Goal: Transaction & Acquisition: Purchase product/service

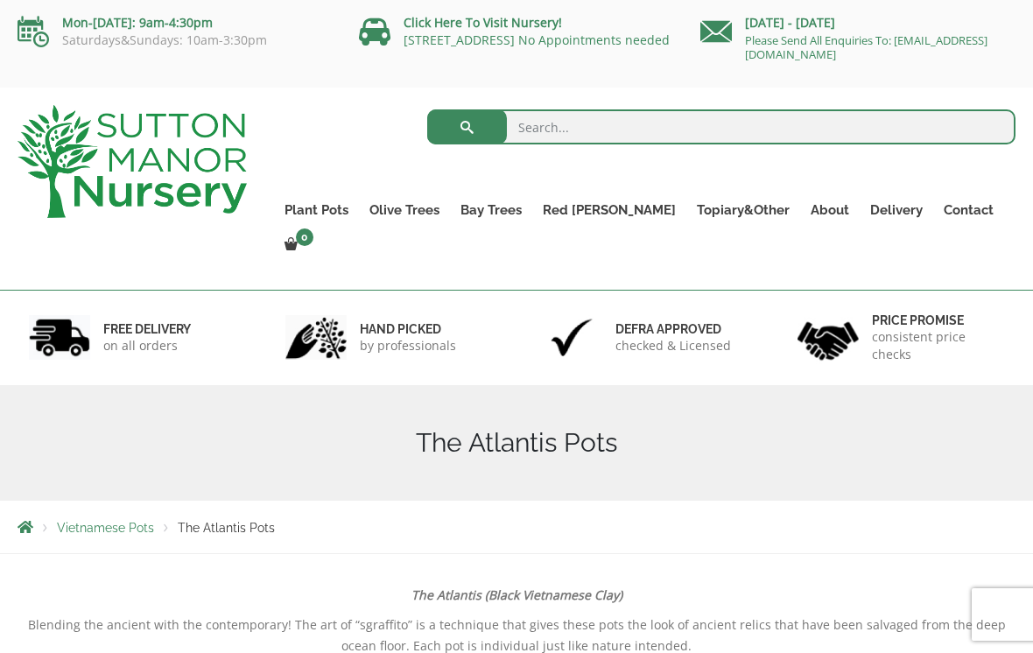
click at [0, 0] on link "The Old Stone Pots" at bounding box center [0, 0] width 0 height 0
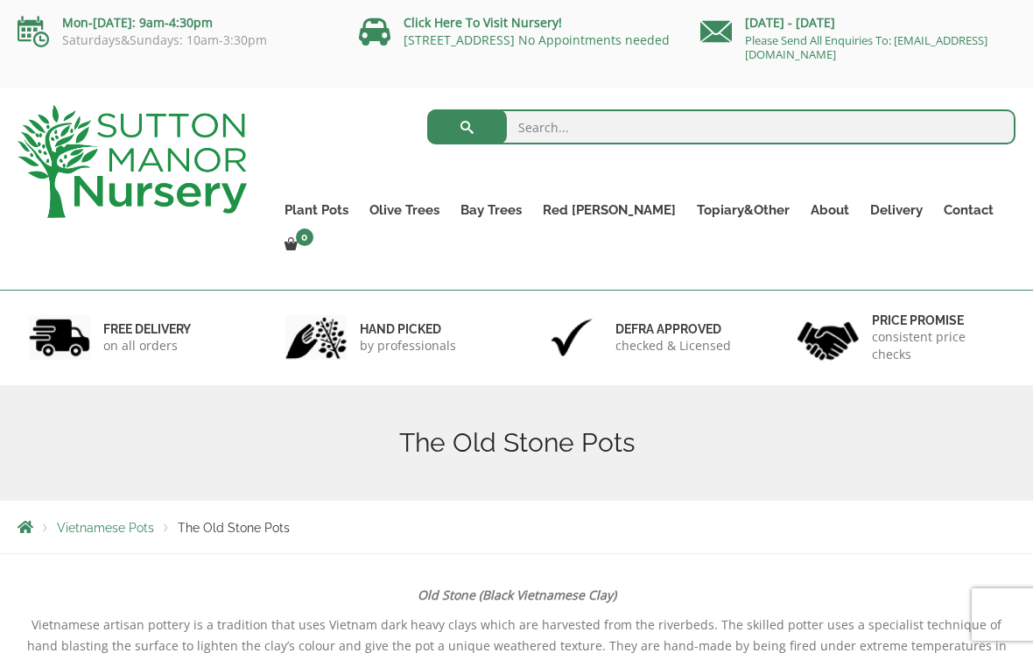
click at [0, 0] on link "The Atlantis Pots" at bounding box center [0, 0] width 0 height 0
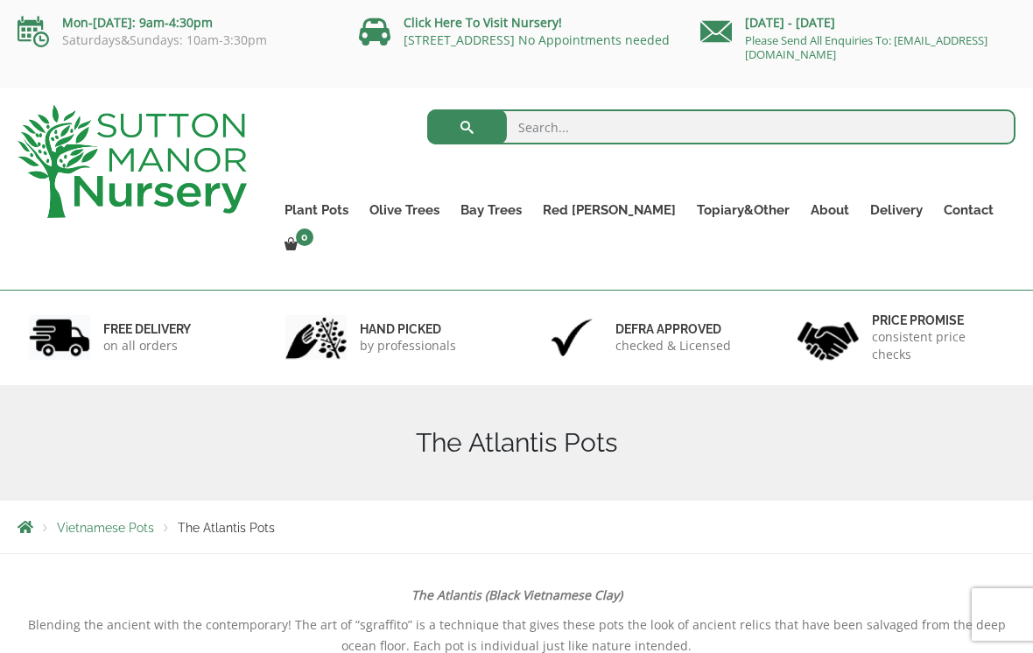
click at [0, 0] on link "The Iron Stone Pots" at bounding box center [0, 0] width 0 height 0
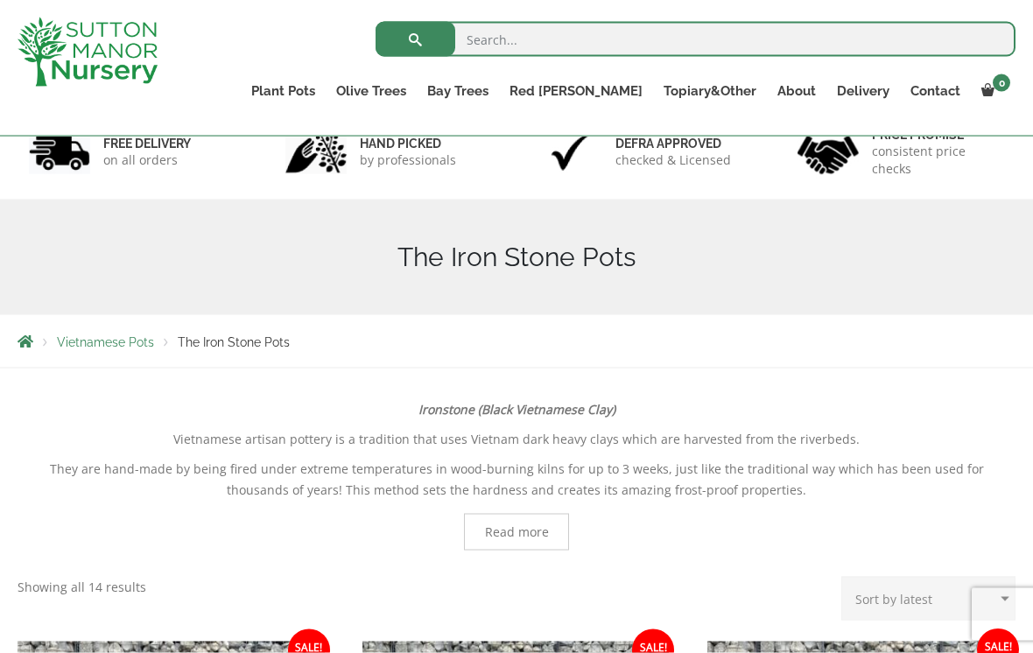
scroll to position [70, 0]
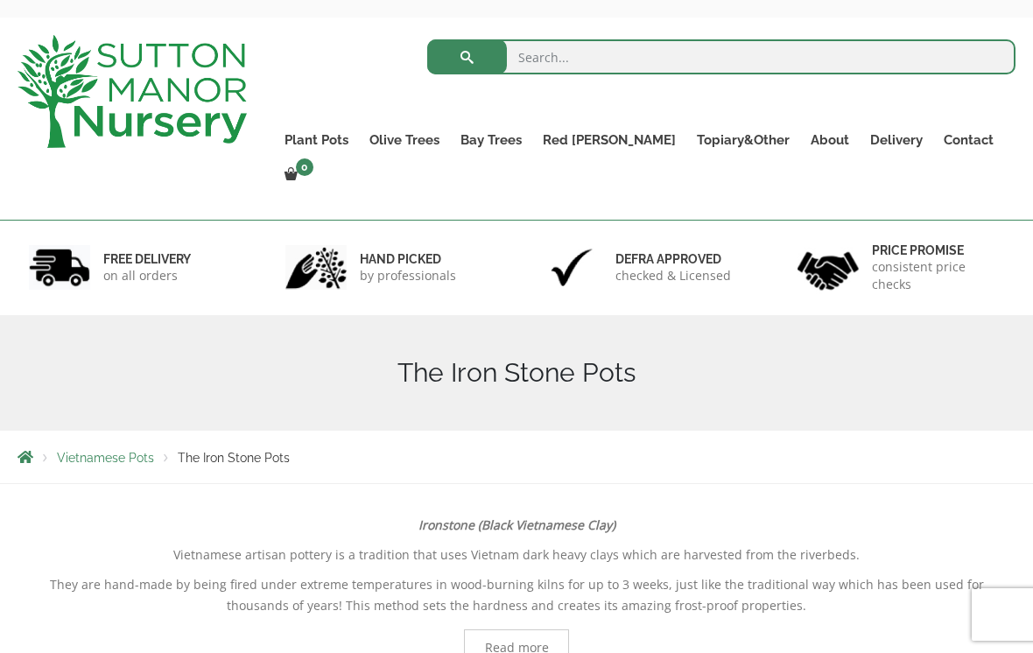
click at [0, 0] on link "Fibre Clay Pots" at bounding box center [0, 0] width 0 height 0
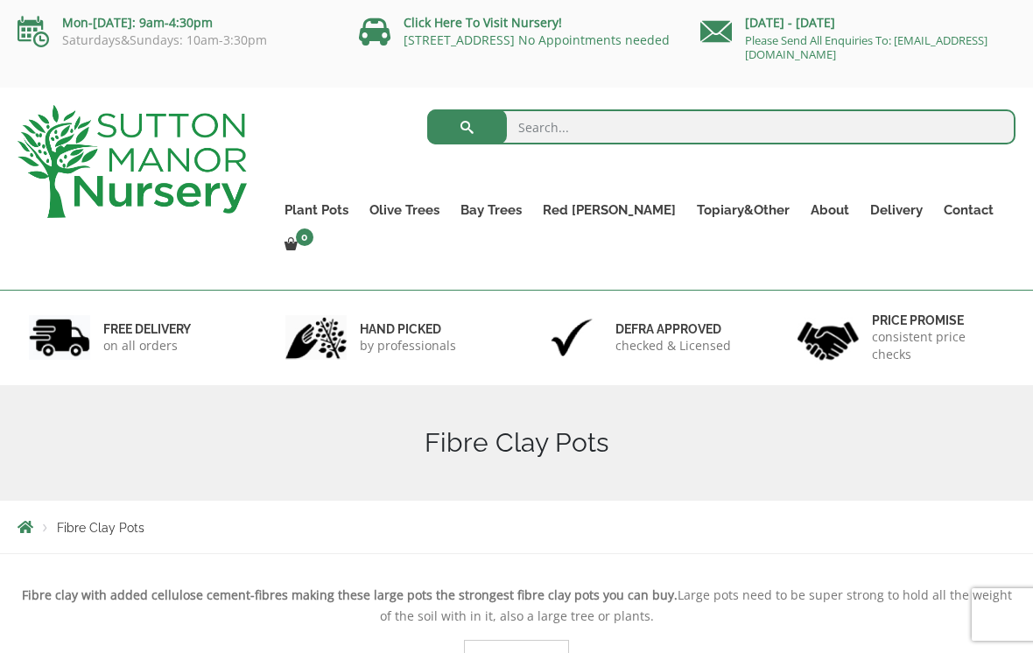
click at [0, 0] on link "Vietnamese Pots" at bounding box center [0, 0] width 0 height 0
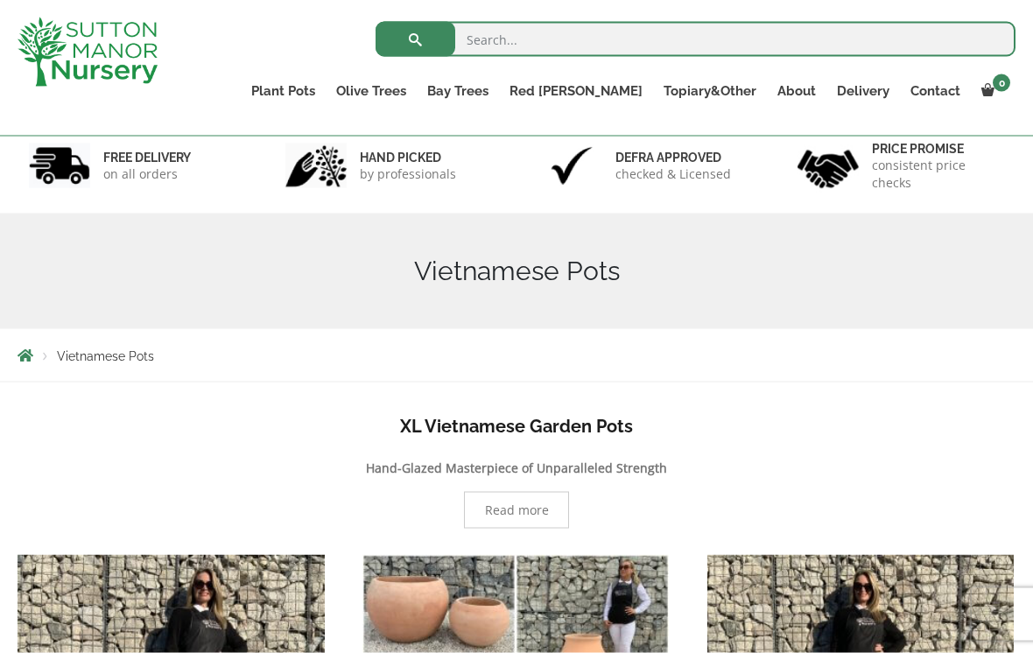
scroll to position [107, 0]
click at [326, 92] on link "Plant Pots" at bounding box center [283, 91] width 85 height 25
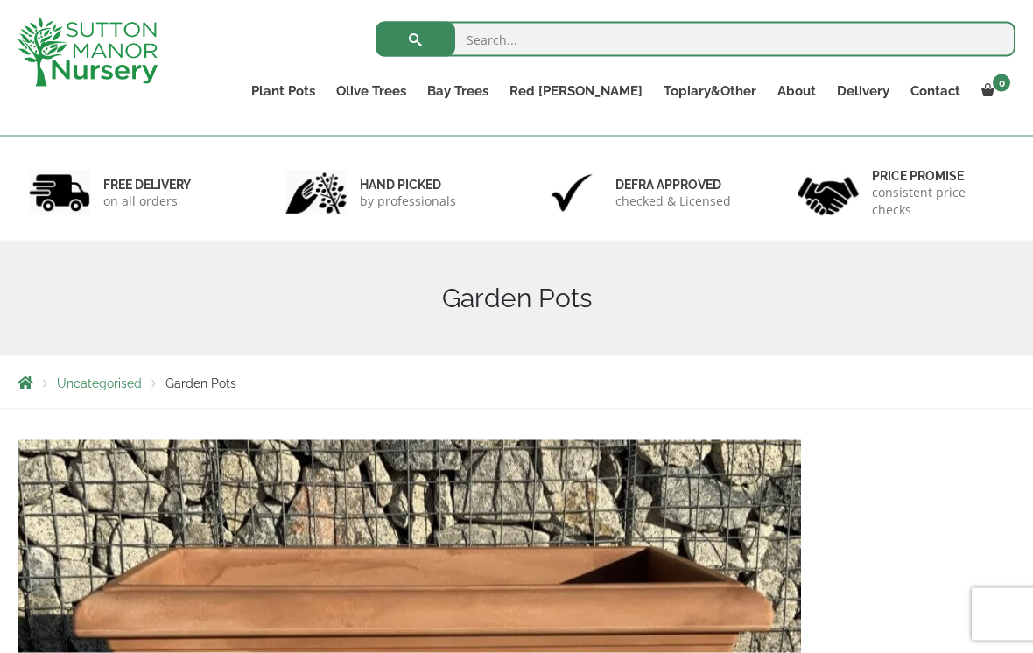
scroll to position [62, 0]
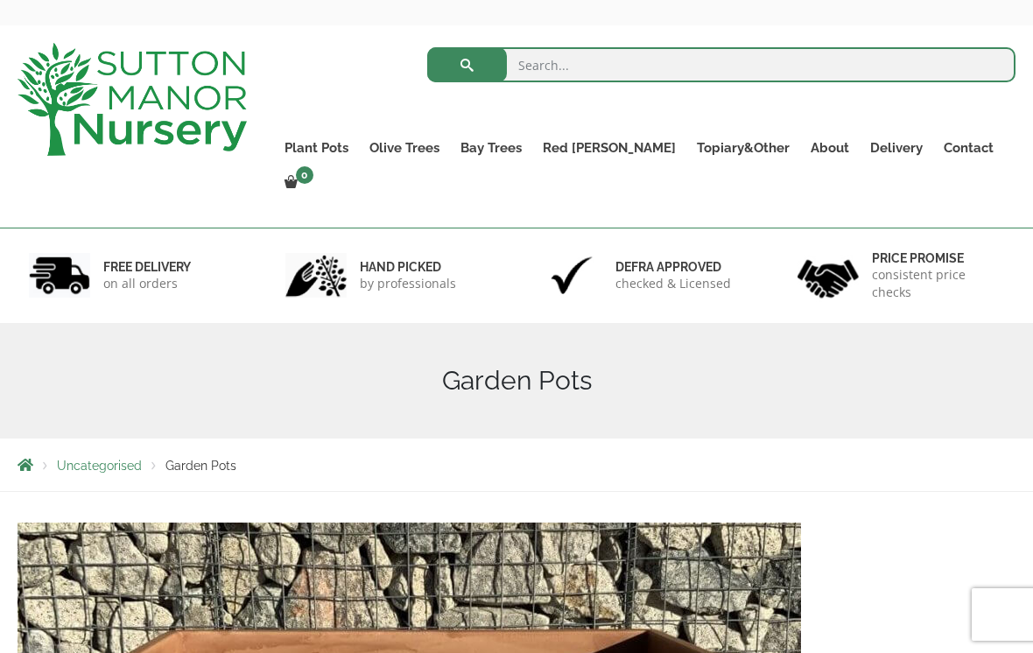
click at [359, 146] on link "Plant Pots" at bounding box center [316, 148] width 85 height 25
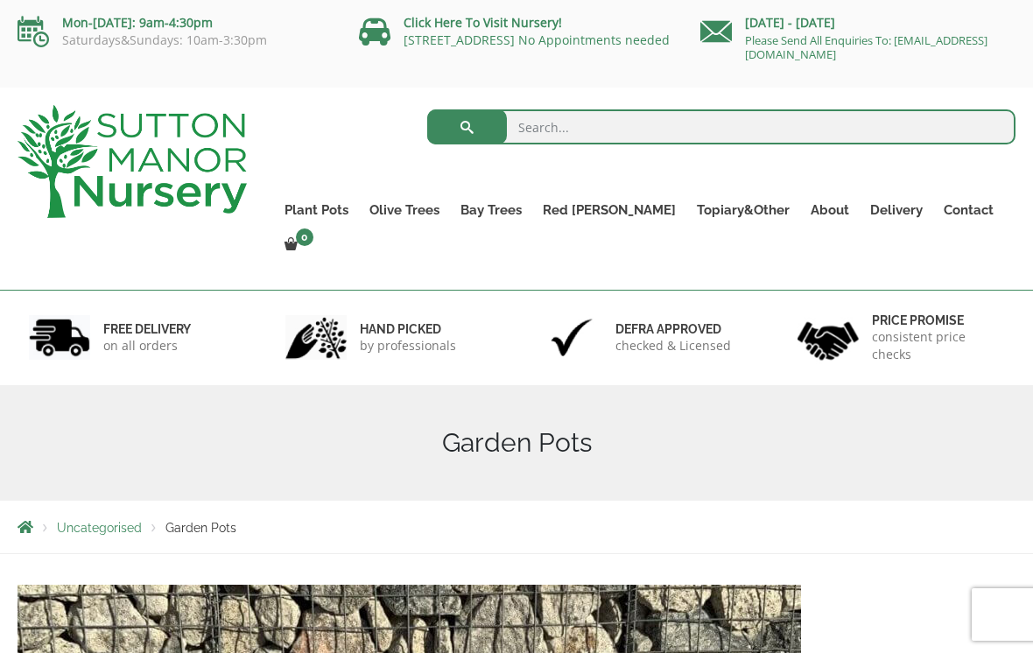
click at [351, 204] on link "Plant Pots" at bounding box center [316, 210] width 85 height 25
click at [0, 0] on link "The Barolo Pots" at bounding box center [0, 0] width 0 height 0
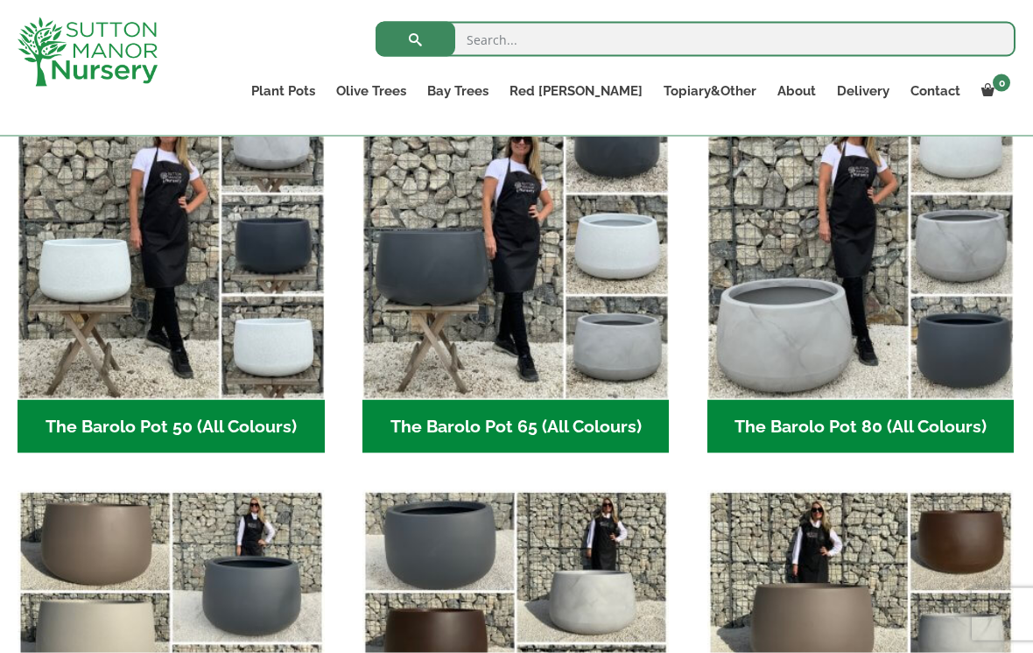
scroll to position [504, 0]
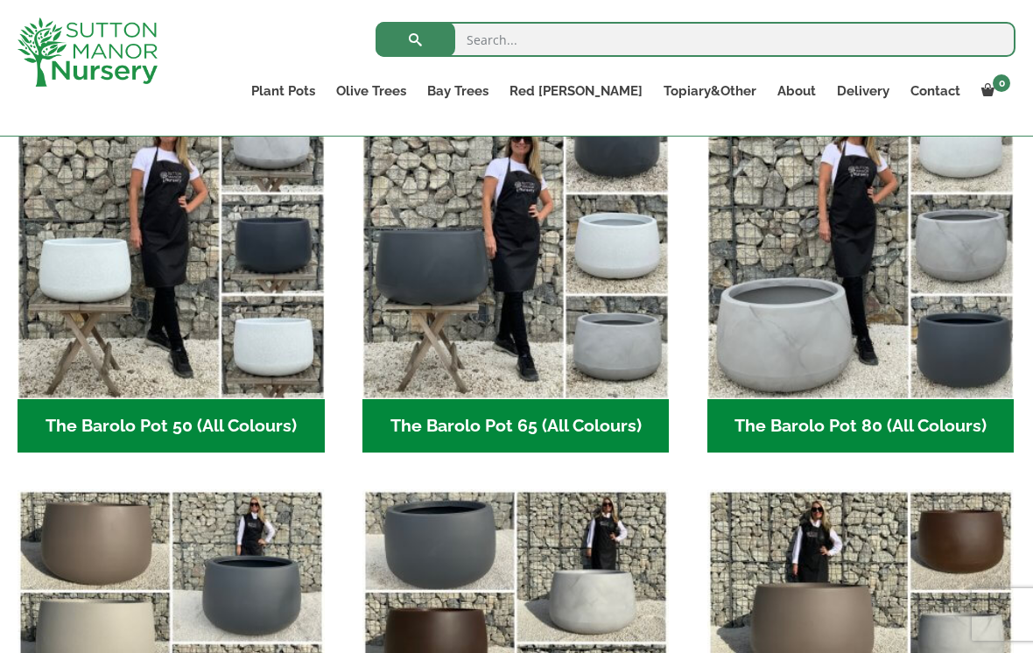
click at [0, 0] on link "The Pompei Pots" at bounding box center [0, 0] width 0 height 0
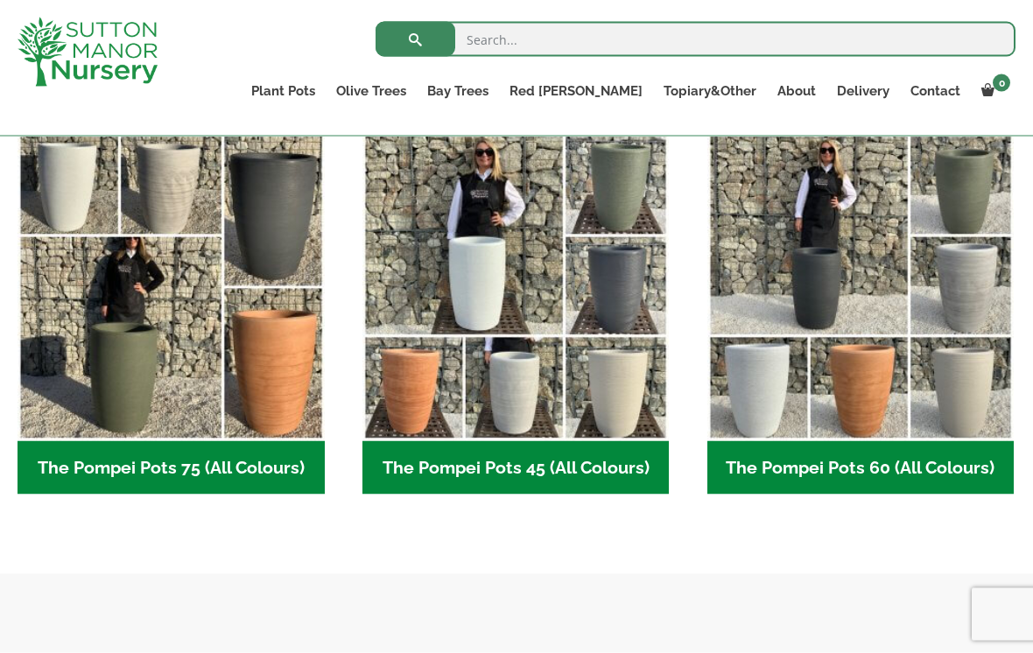
scroll to position [463, 0]
click at [870, 324] on img "Visit product category The Pompei Pots 60 (All Colours)" at bounding box center [860, 286] width 307 height 307
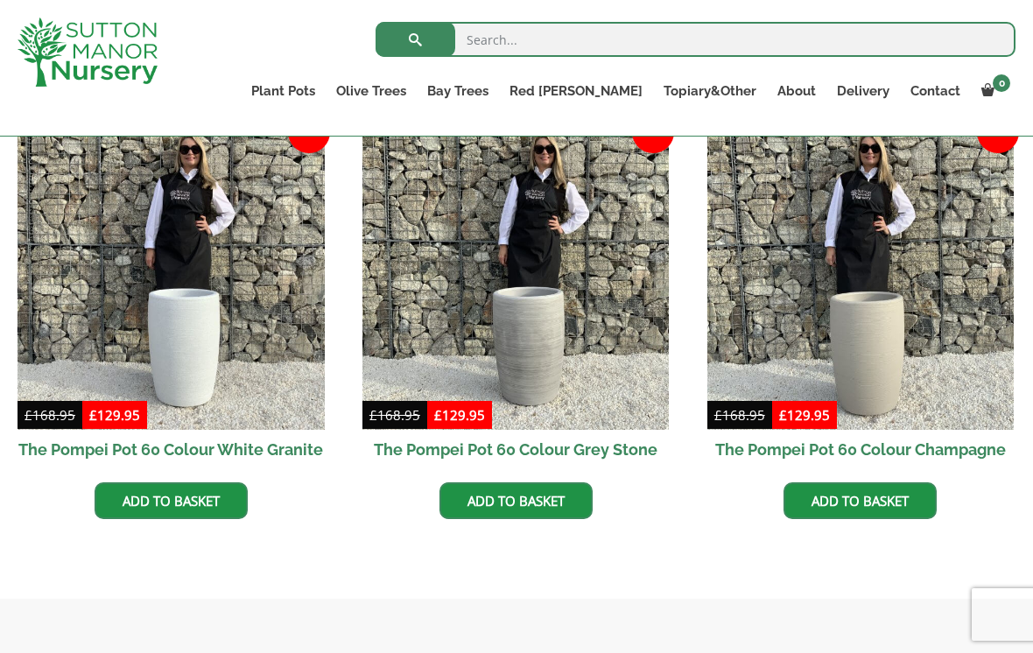
scroll to position [939, 0]
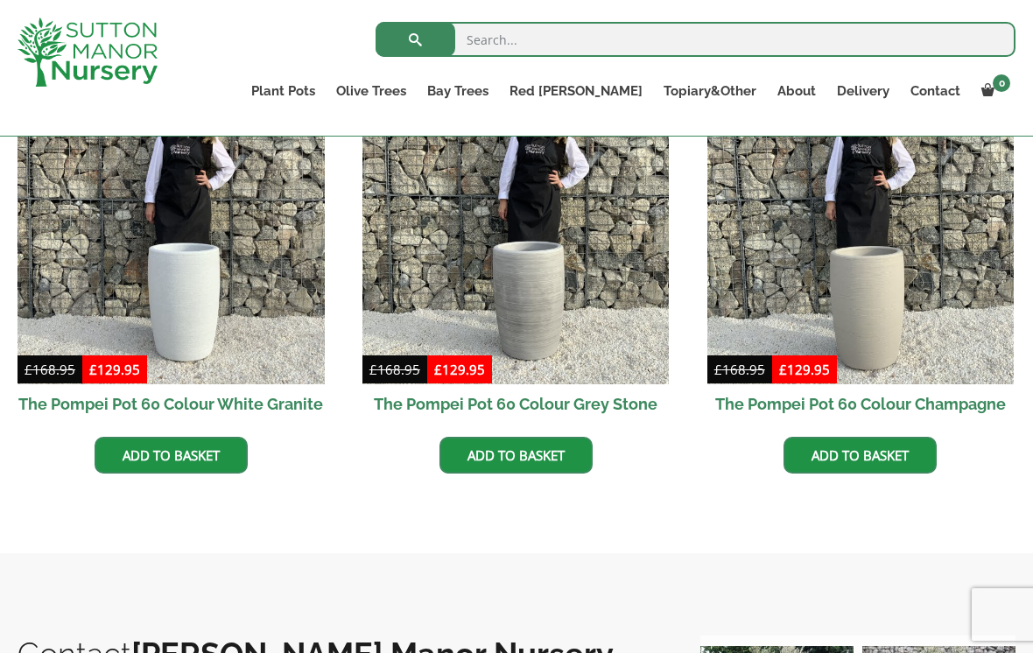
click at [193, 455] on link "Add to basket" at bounding box center [171, 455] width 153 height 37
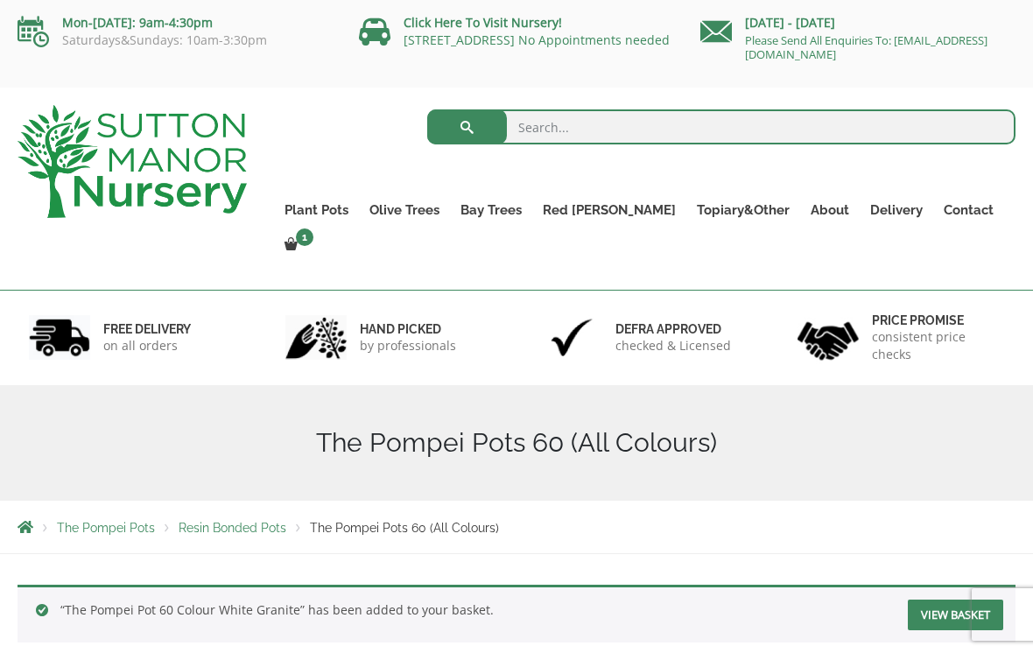
click at [0, 0] on link "The Brunello Pots" at bounding box center [0, 0] width 0 height 0
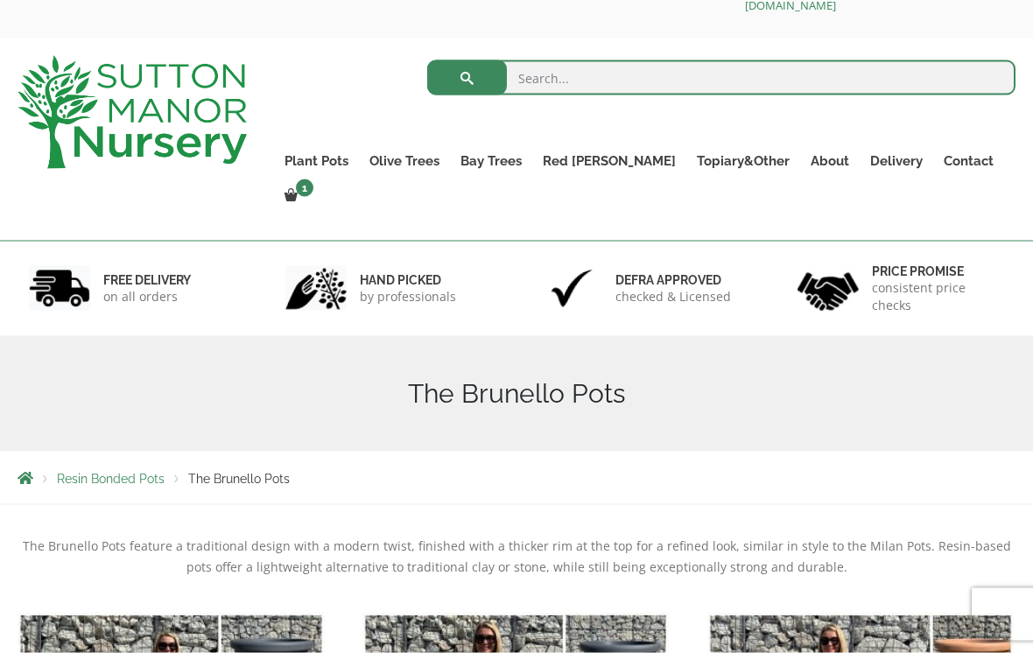
scroll to position [61, 0]
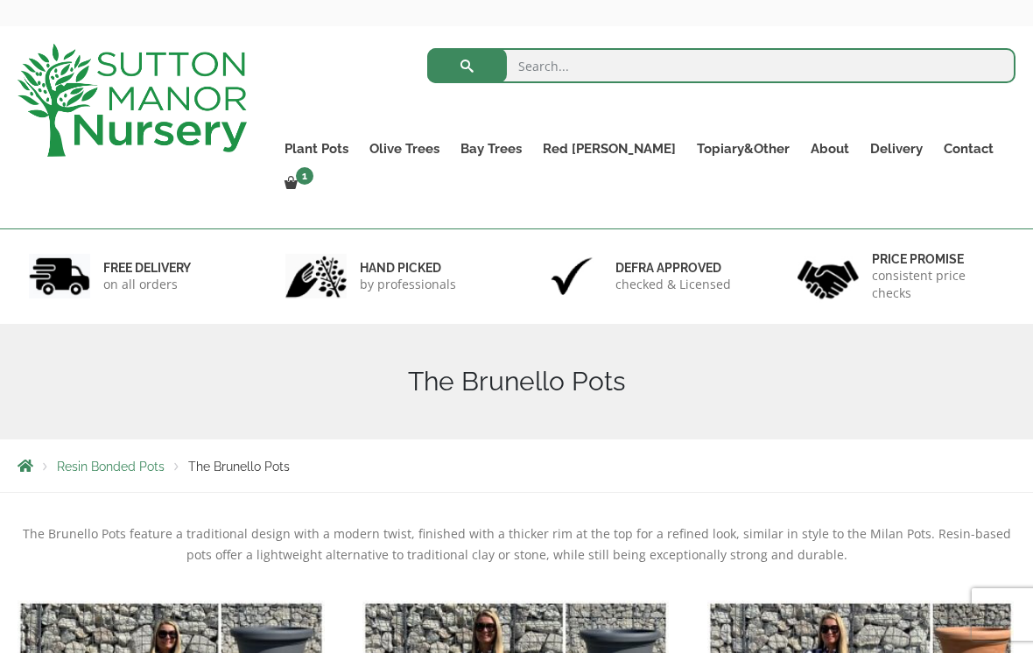
click at [0, 0] on link "The Barolo Pots" at bounding box center [0, 0] width 0 height 0
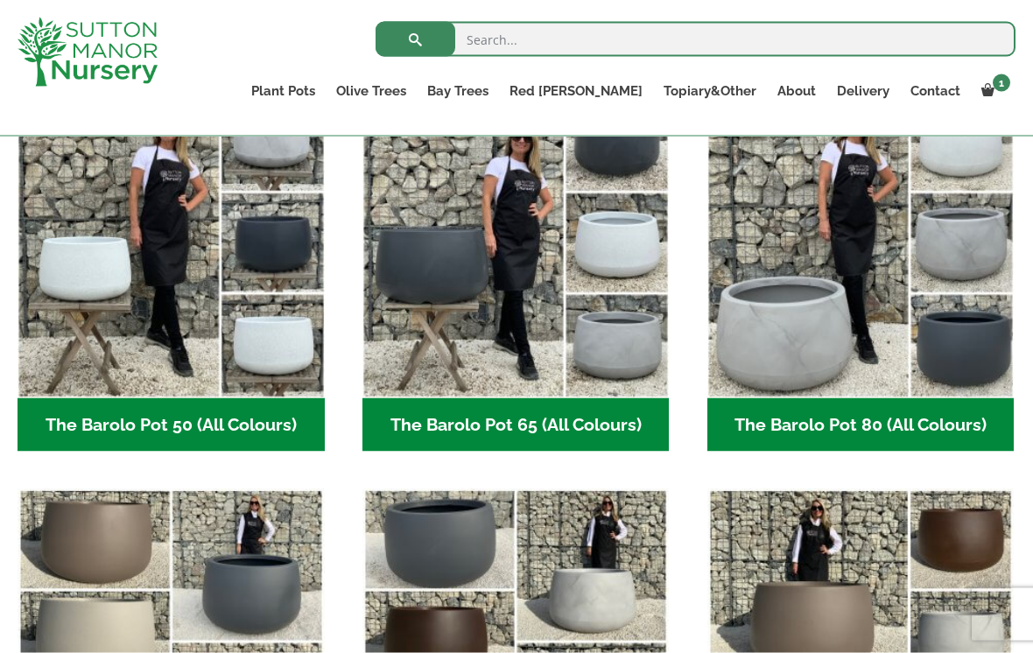
scroll to position [506, 0]
click at [848, 310] on img "Visit product category The Barolo Pot 80 (All Colours)" at bounding box center [860, 243] width 307 height 307
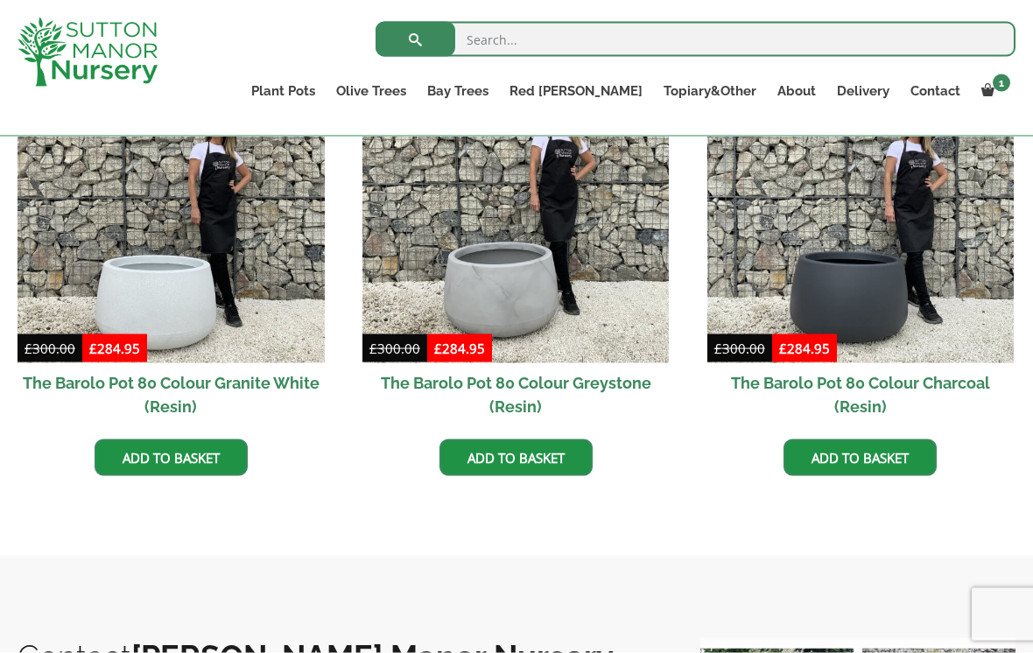
scroll to position [985, 0]
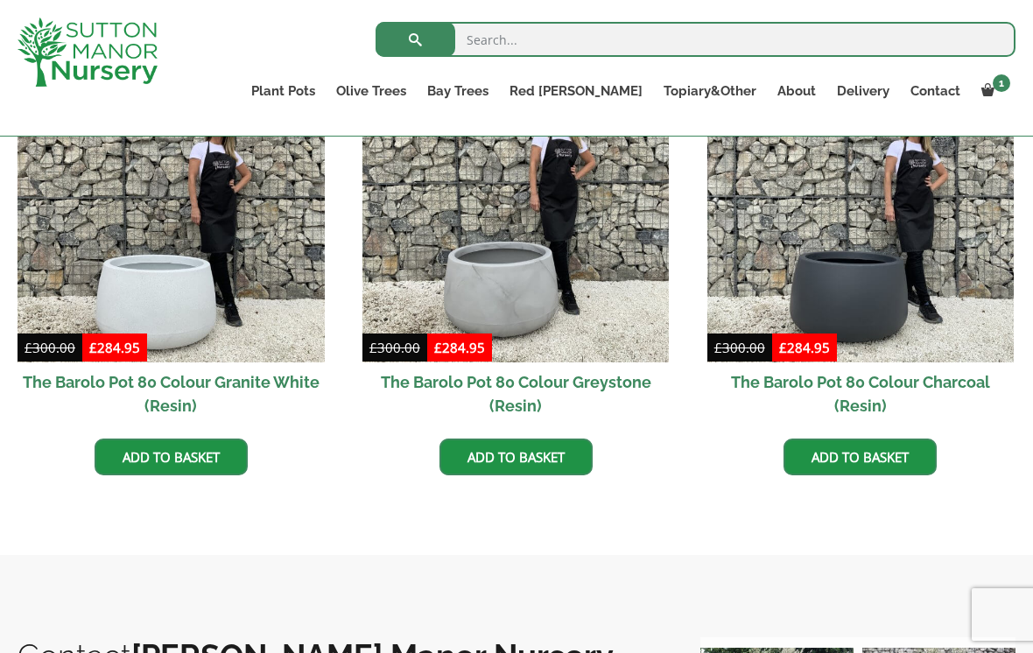
click at [190, 462] on link "Add to basket" at bounding box center [171, 457] width 153 height 37
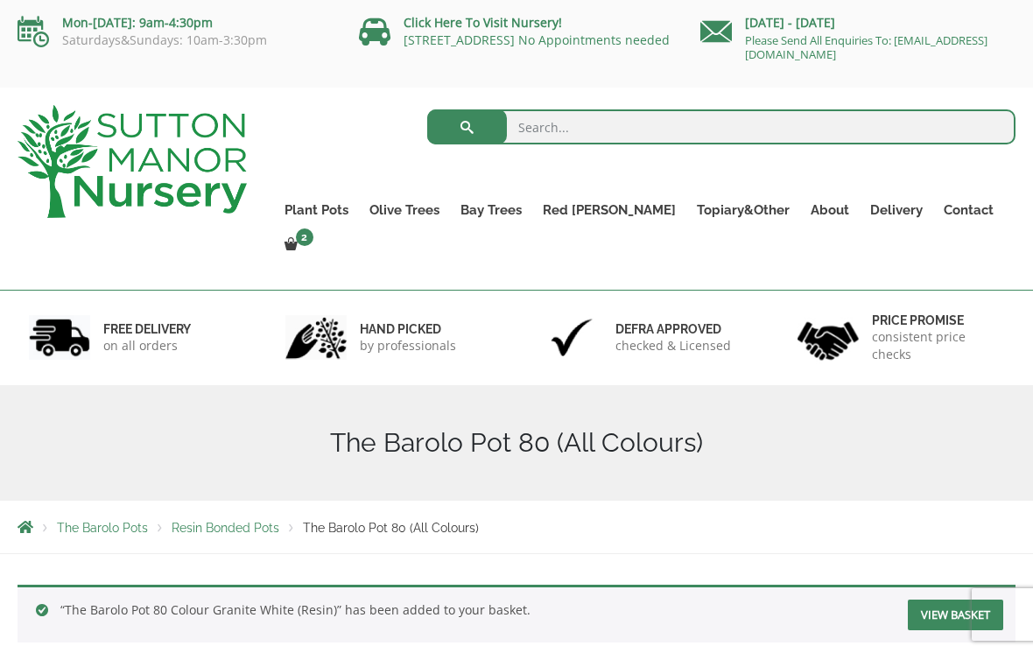
click at [0, 0] on link "The Pompei Pot 60 Colour White Granite" at bounding box center [0, 0] width 0 height 0
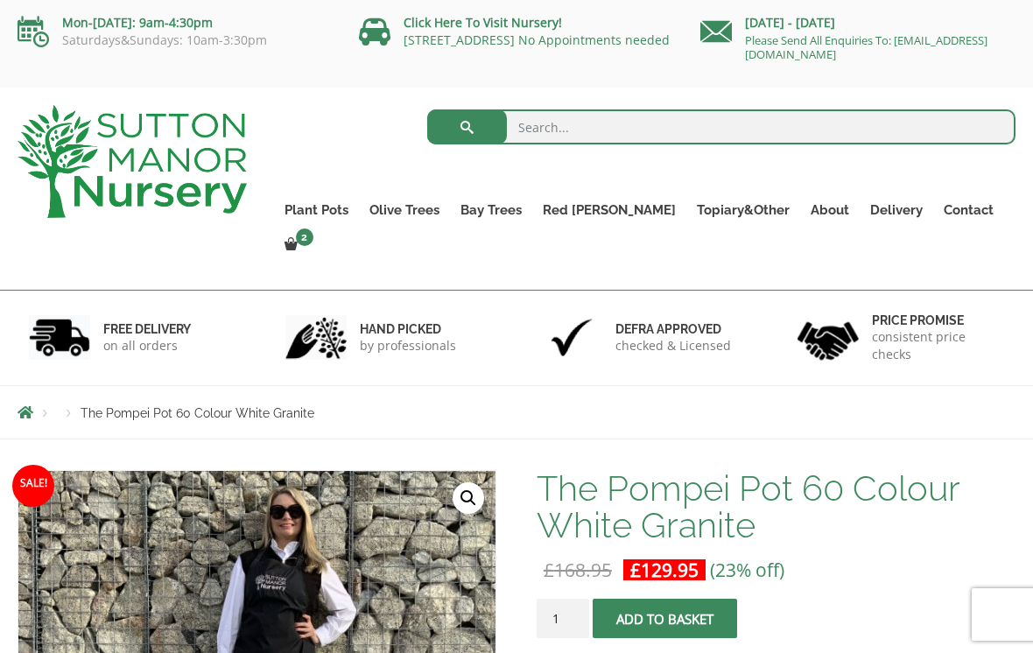
click at [836, 396] on div "Products The Pompei Pot 60 Colour White Granite" at bounding box center [516, 412] width 1024 height 53
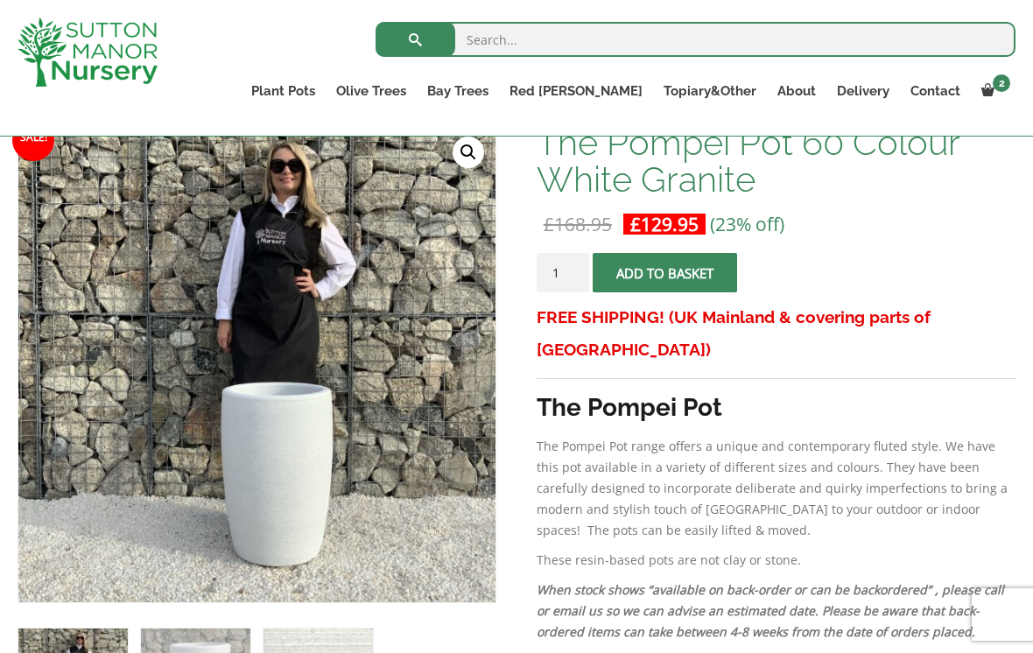
scroll to position [279, 0]
click at [574, 274] on input "1" at bounding box center [563, 273] width 53 height 39
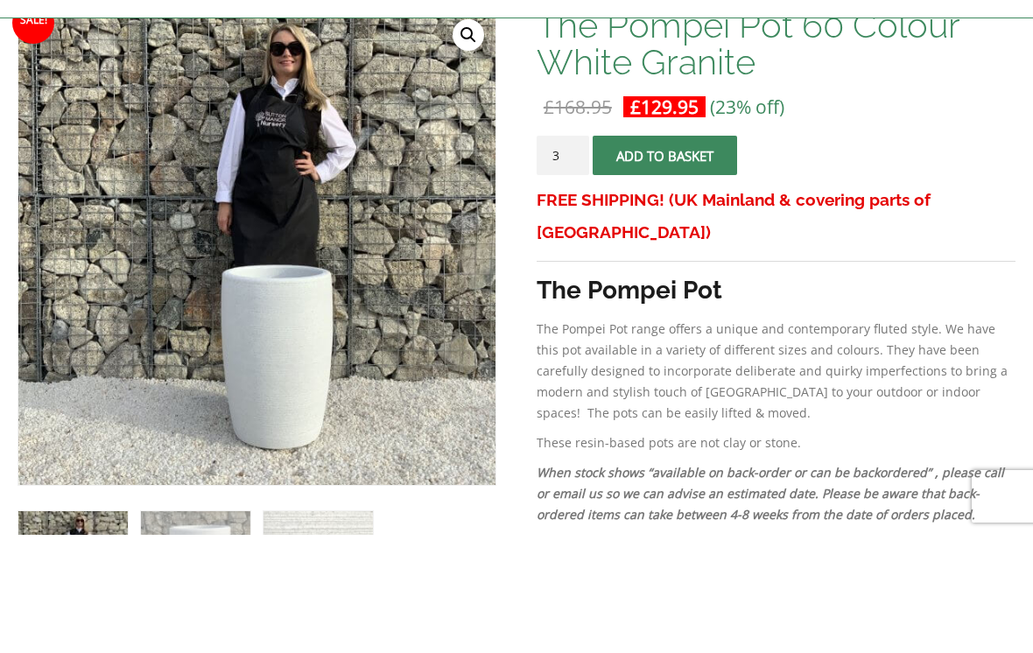
type input "3"
click at [685, 254] on button "Add to basket" at bounding box center [665, 273] width 144 height 39
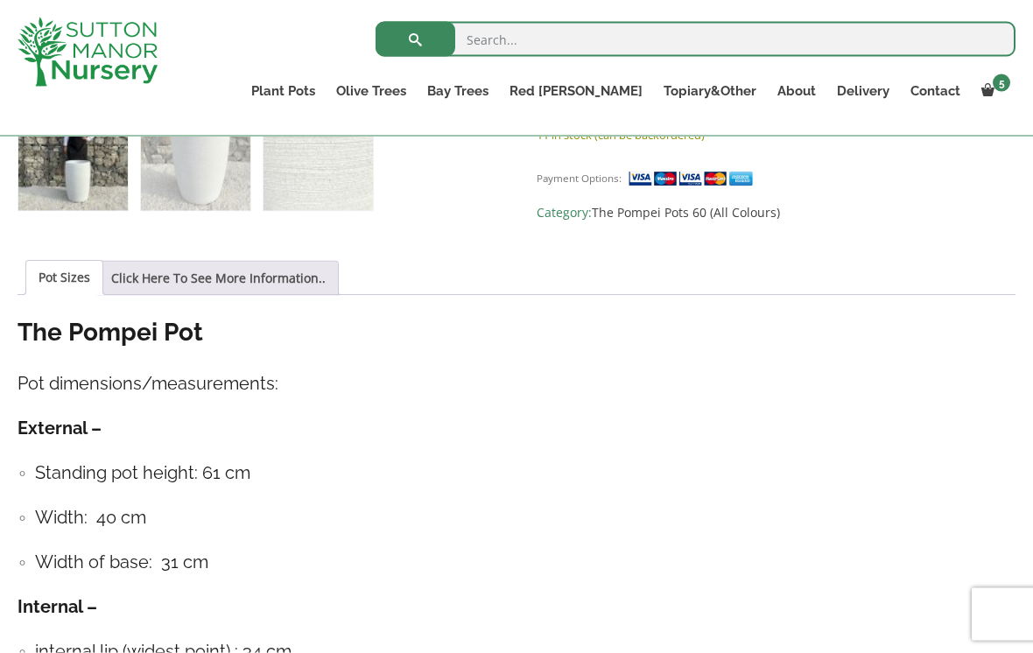
scroll to position [890, 0]
click at [0, 0] on bdi "£ 129.95" at bounding box center [0, 0] width 0 height 0
click at [0, 0] on link "The Pompei Pot 60 Colour White Granite" at bounding box center [0, 0] width 0 height 0
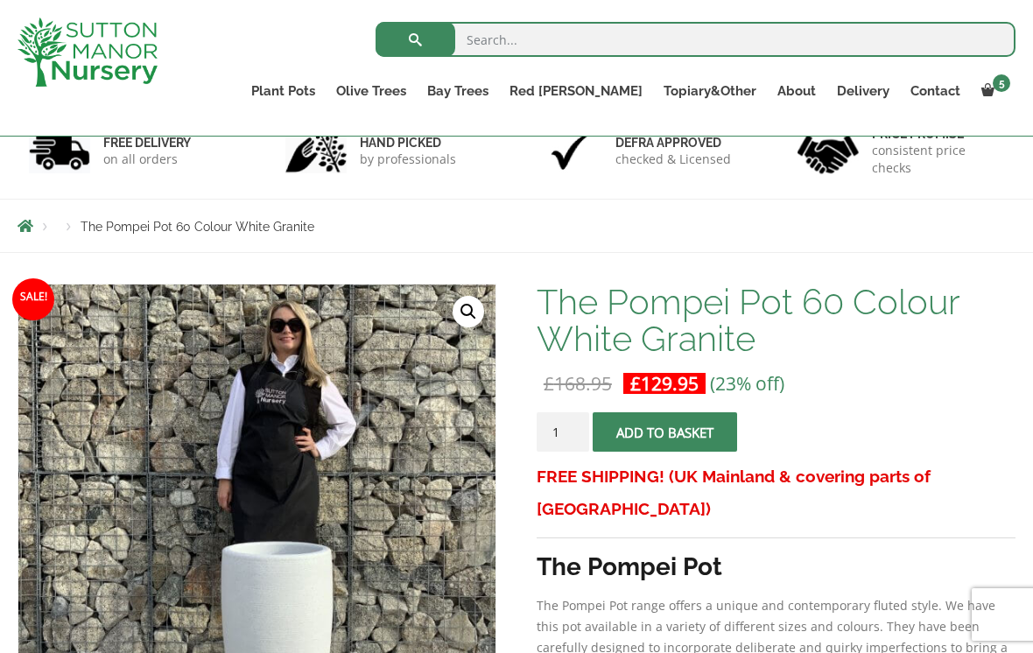
scroll to position [92, 0]
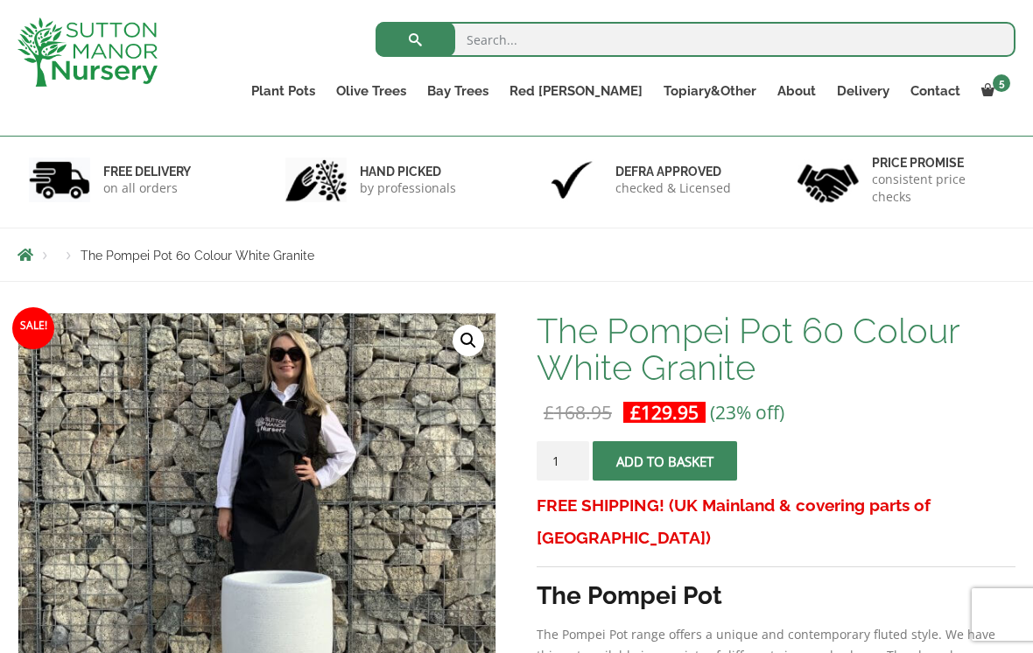
click at [0, 0] on link "The Pompei Pot 60 Colour White Granite" at bounding box center [0, 0] width 0 height 0
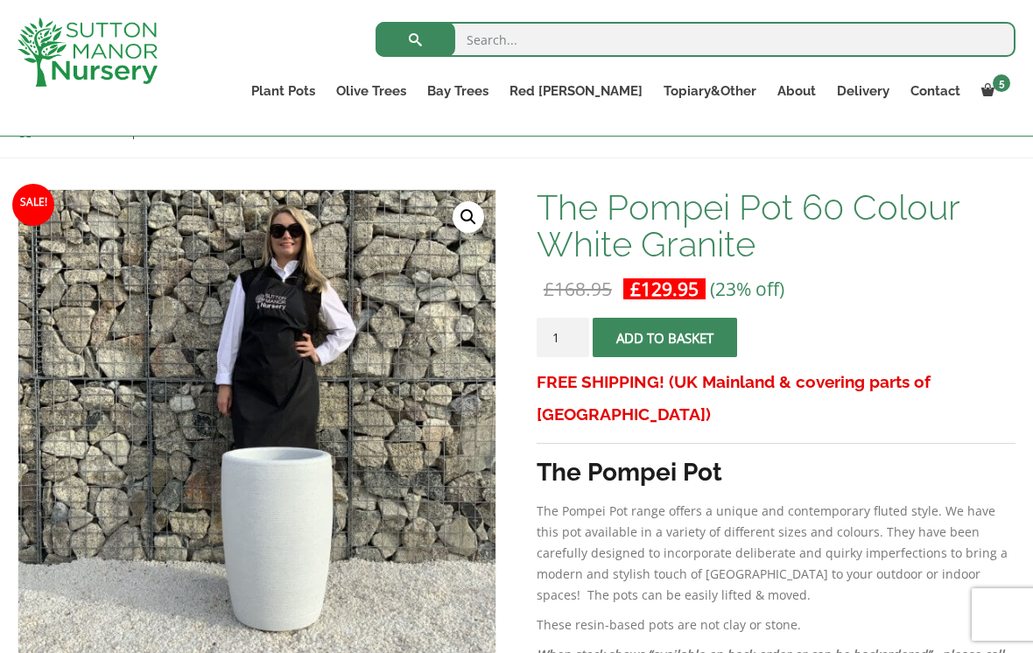
scroll to position [216, 0]
click at [1000, 87] on span "5" at bounding box center [1002, 83] width 18 height 18
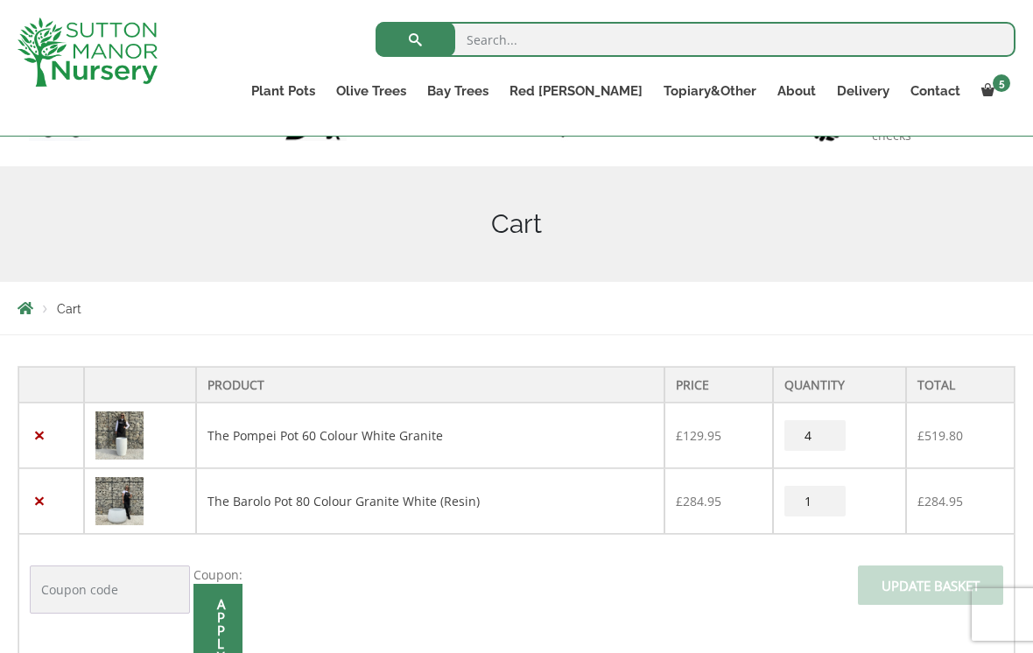
scroll to position [165, 0]
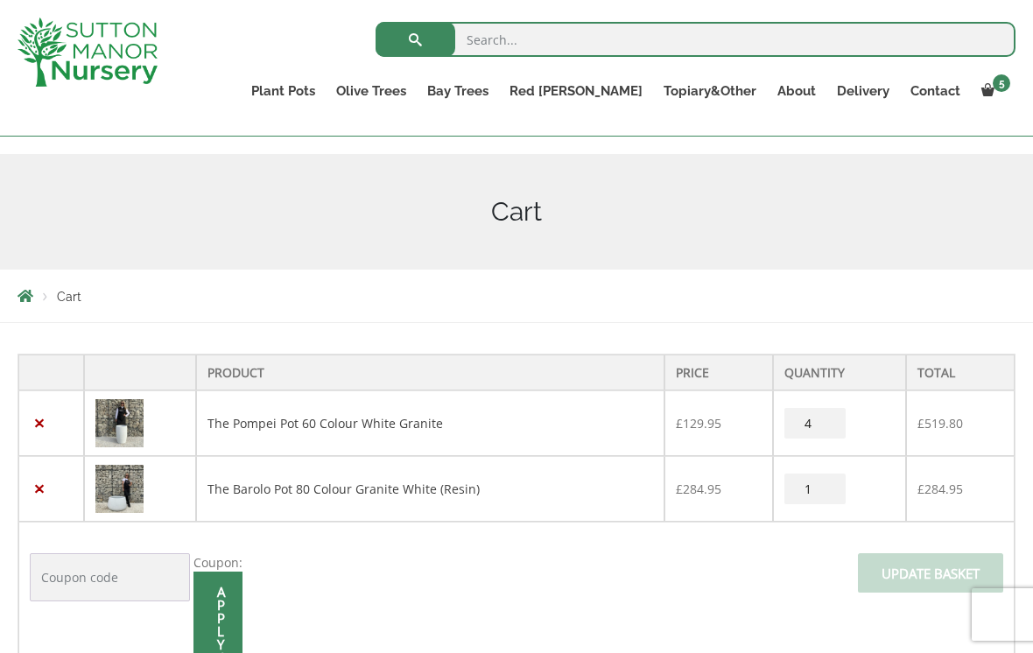
click at [827, 421] on input "4" at bounding box center [815, 423] width 61 height 31
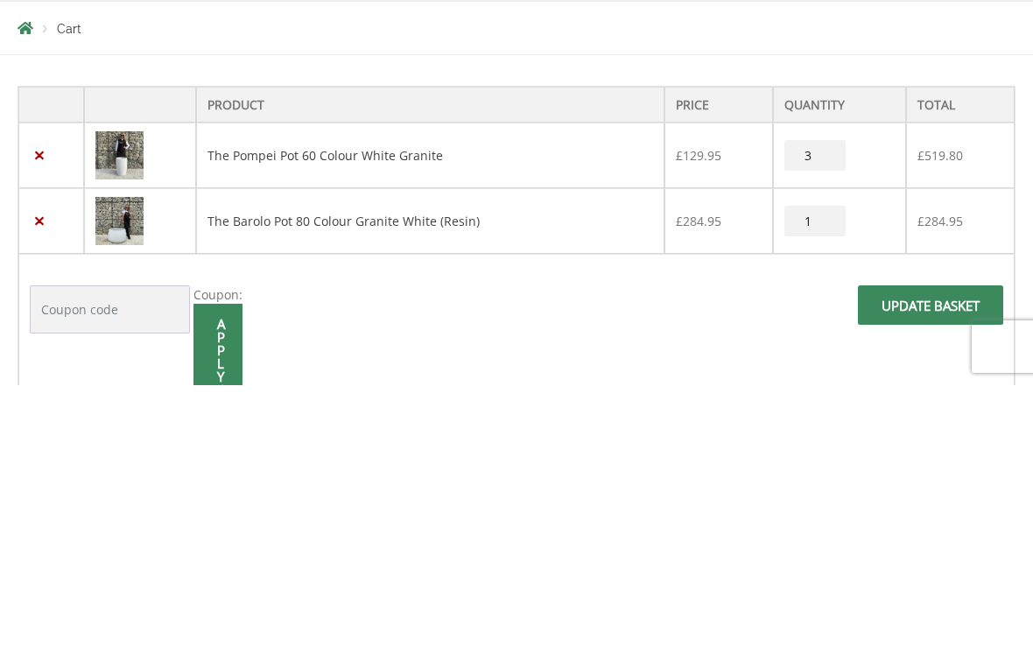
type input "3"
click at [940, 553] on input "Update basket" at bounding box center [930, 572] width 145 height 39
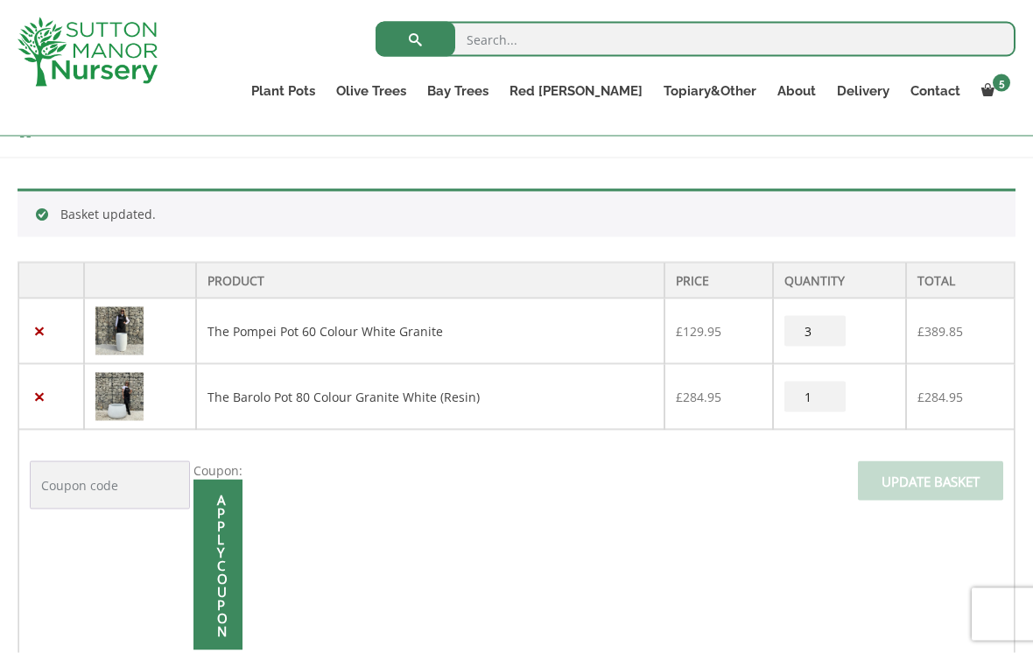
scroll to position [331, 0]
click at [788, 562] on td "Coupon: Apply coupon Update basket" at bounding box center [516, 543] width 996 height 228
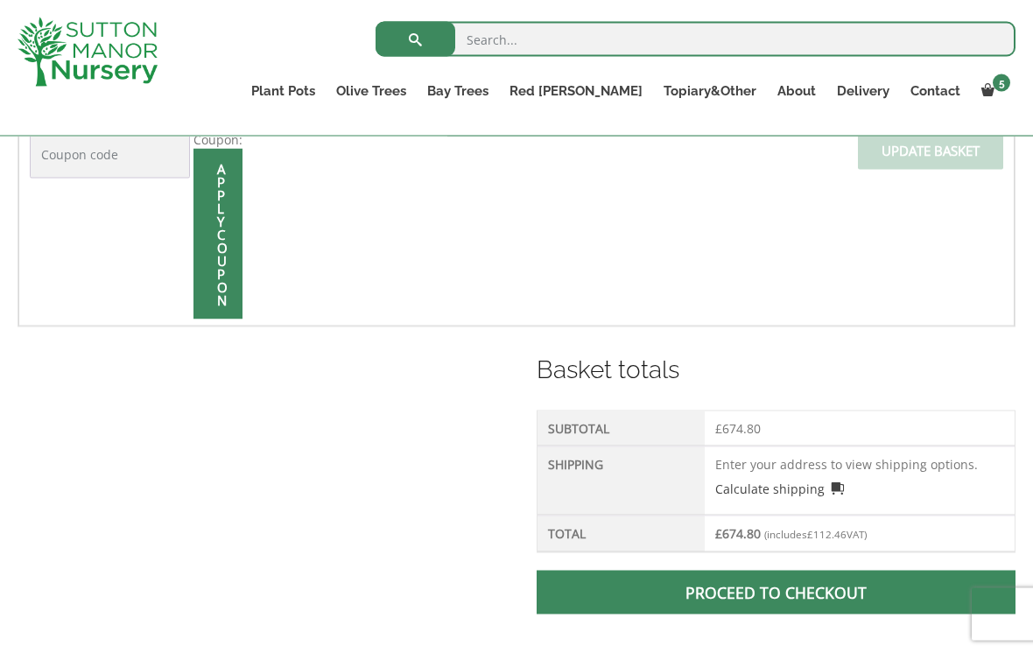
scroll to position [662, 0]
click at [776, 592] on span at bounding box center [776, 592] width 0 height 0
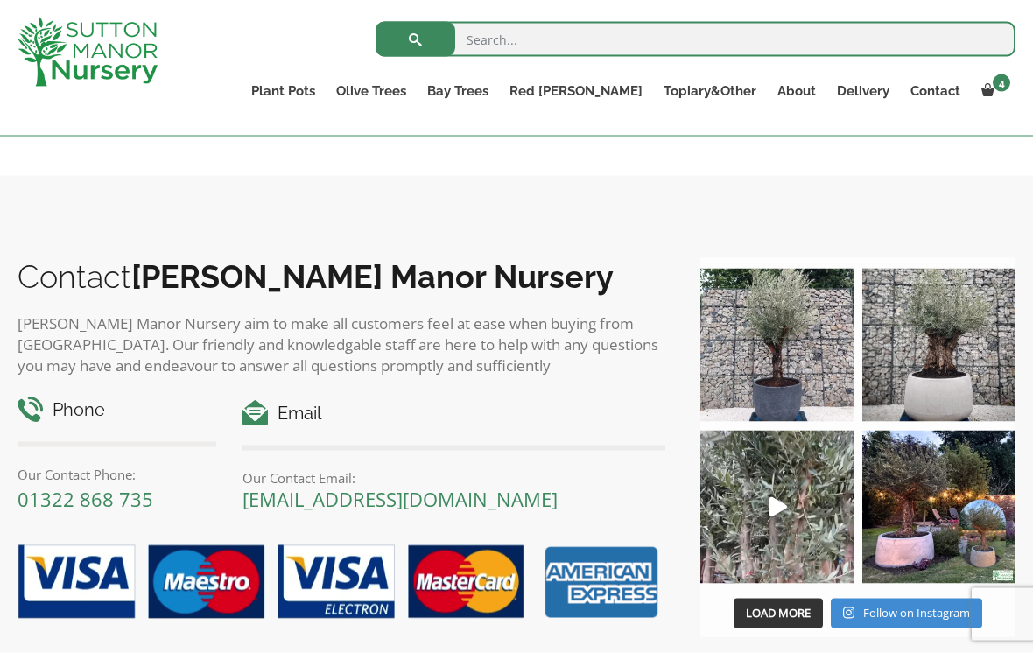
scroll to position [2186, 0]
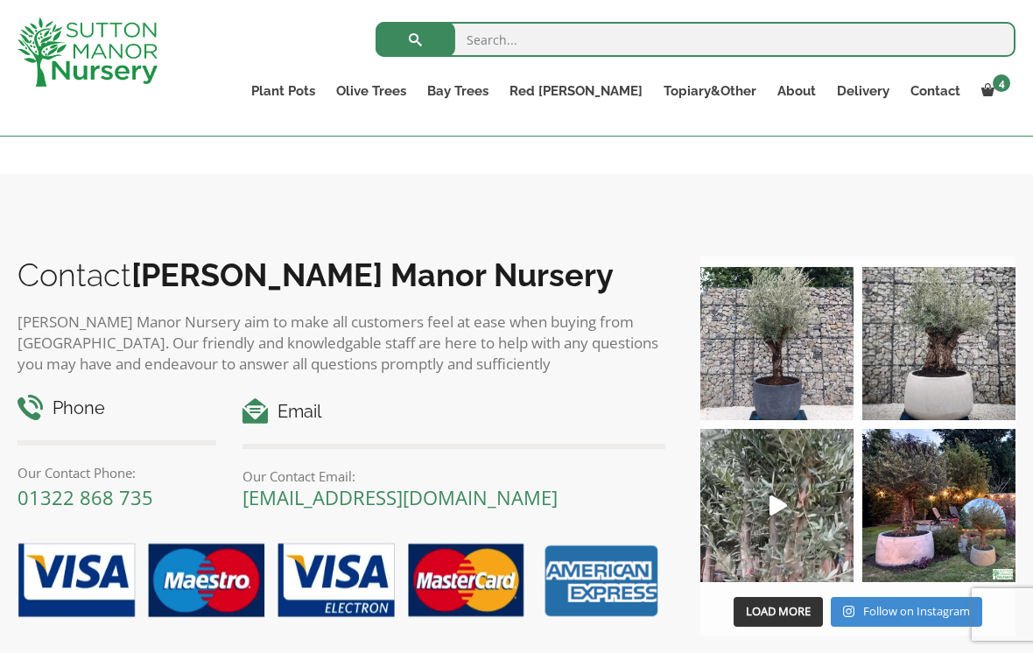
click at [860, 95] on link "Delivery" at bounding box center [864, 91] width 74 height 25
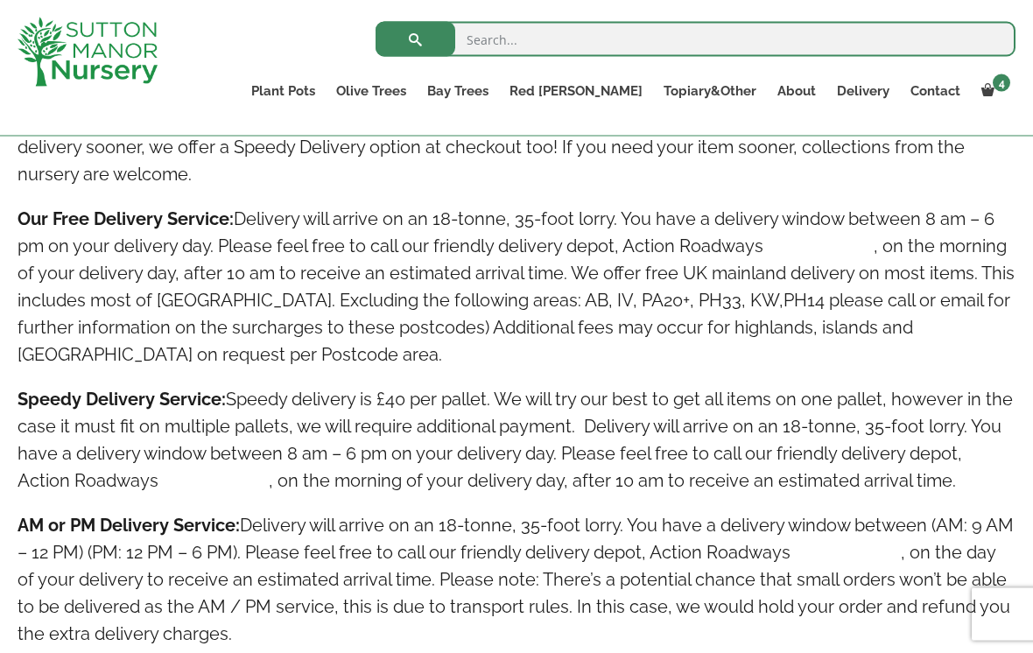
scroll to position [1031, 0]
